Goal: Check status: Check status

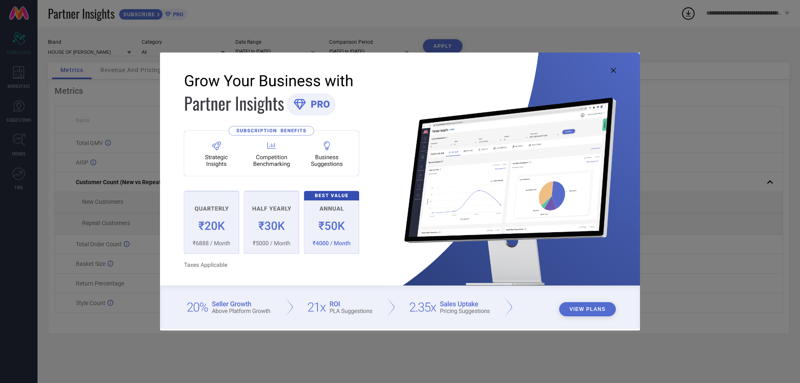
click at [613, 70] on icon at bounding box center [613, 70] width 5 height 5
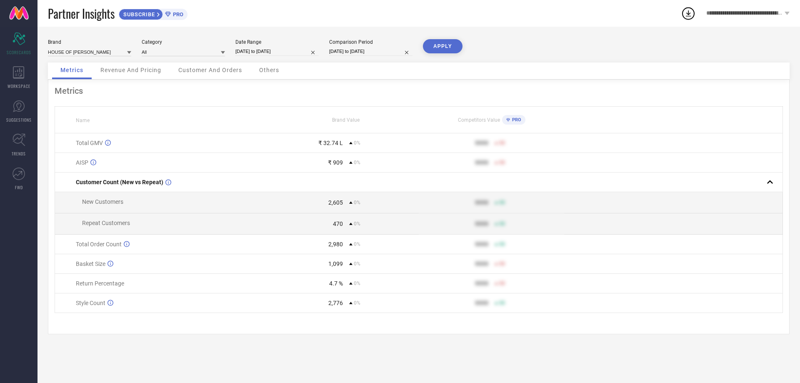
click at [260, 52] on input "[DATE] to [DATE]" at bounding box center [276, 51] width 83 height 9
select select "9"
select select "2025"
select select "10"
select select "2025"
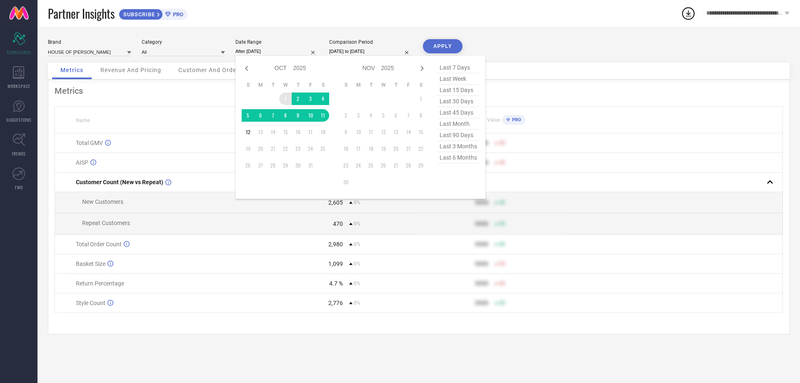
click at [284, 97] on td "1" at bounding box center [285, 99] width 13 height 13
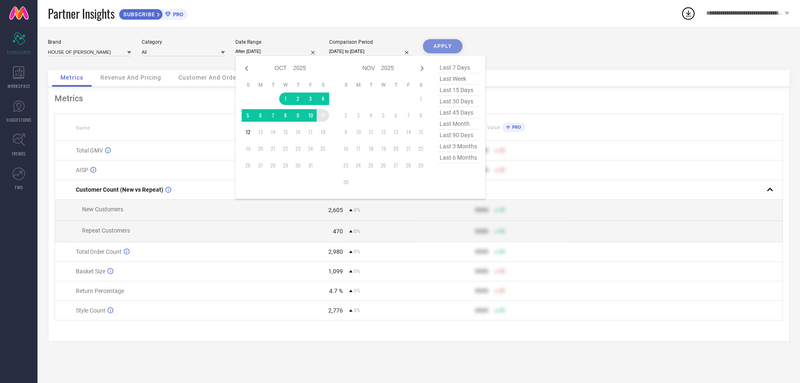
type input "[DATE] to [DATE]"
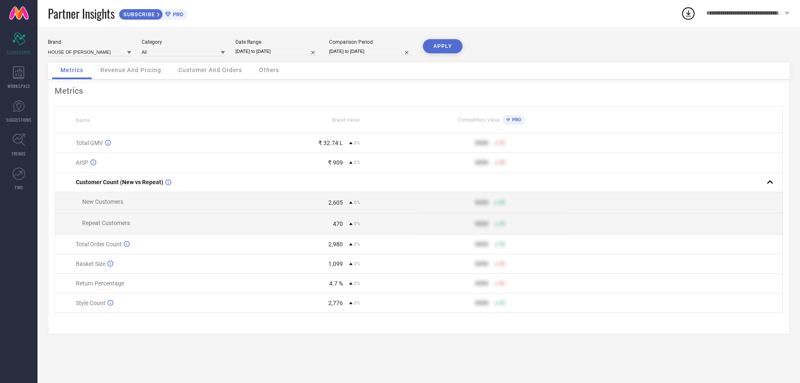
click at [249, 53] on input "[DATE] to [DATE]" at bounding box center [276, 51] width 83 height 9
select select "9"
select select "2025"
select select "10"
select select "2025"
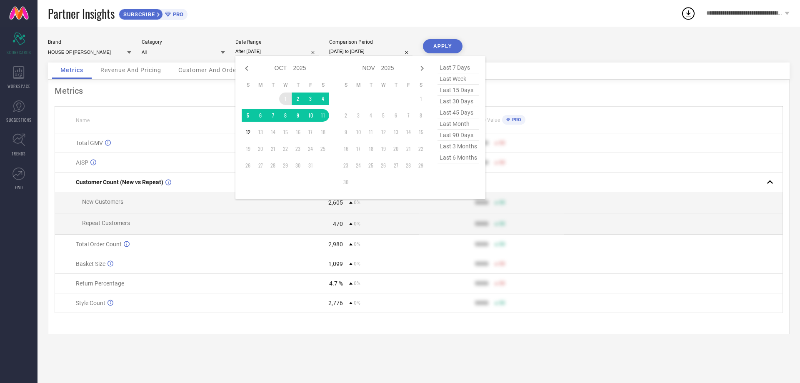
click at [284, 97] on td "1" at bounding box center [285, 99] width 13 height 13
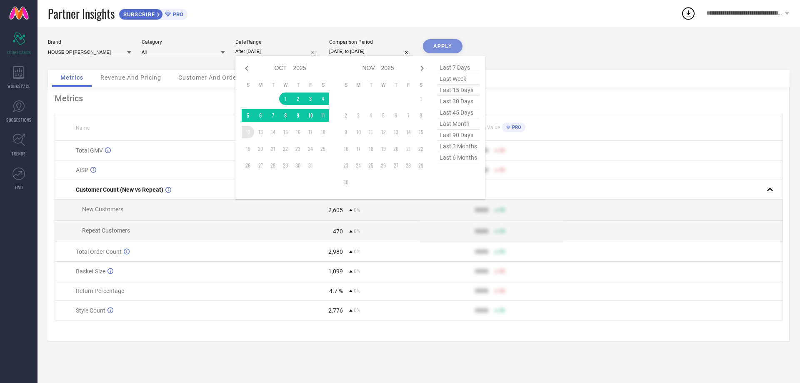
type input "[DATE] to [DATE]"
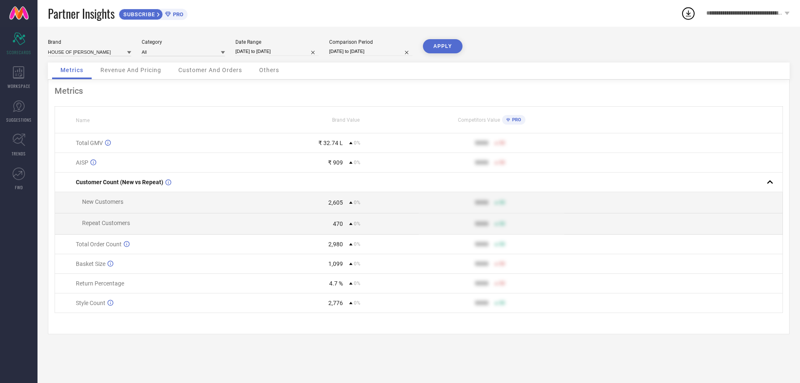
select select "9"
select select "2025"
select select "10"
select select "2025"
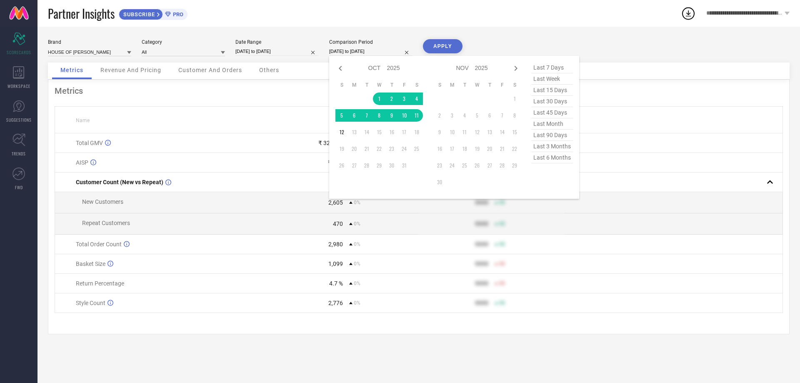
click at [353, 50] on input "[DATE] to [DATE]" at bounding box center [370, 51] width 83 height 9
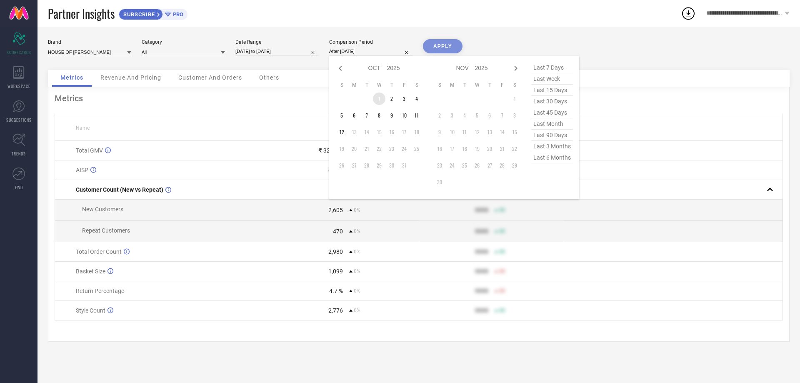
click at [378, 96] on td "1" at bounding box center [379, 99] width 13 height 13
type input "[DATE] to [DATE]"
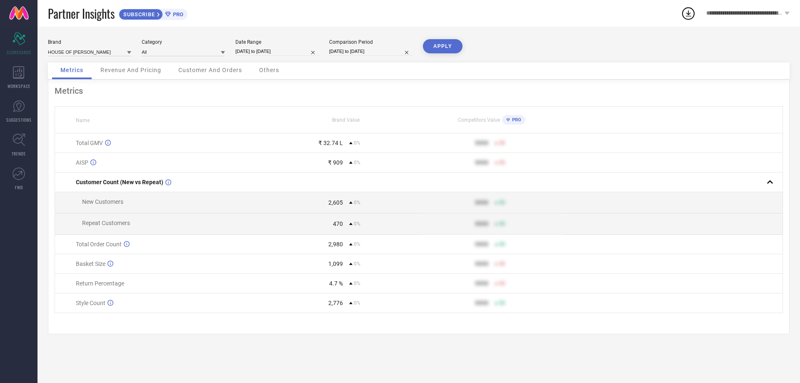
click at [437, 46] on button "APPLY" at bounding box center [443, 46] width 40 height 14
